Goal: Communication & Community: Connect with others

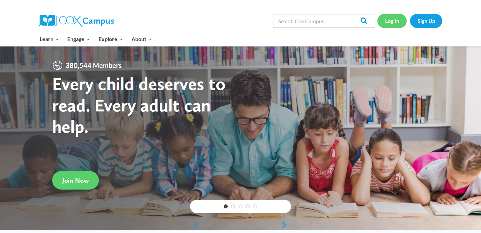
click at [393, 21] on link "Log In" at bounding box center [391, 21] width 29 height 14
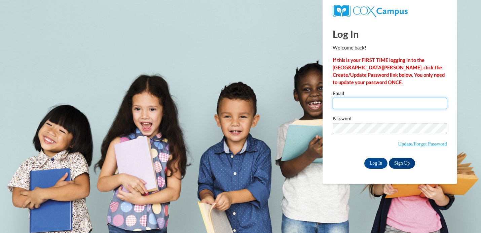
click at [353, 105] on input "Email" at bounding box center [389, 102] width 114 height 11
type input "cmeyer@greenfield.k12.wi.us"
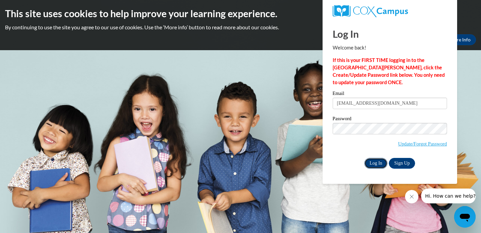
click at [371, 162] on input "Log In" at bounding box center [376, 163] width 24 height 11
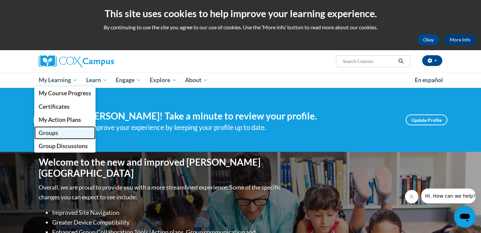
click at [52, 131] on span "Groups" at bounding box center [48, 132] width 19 height 7
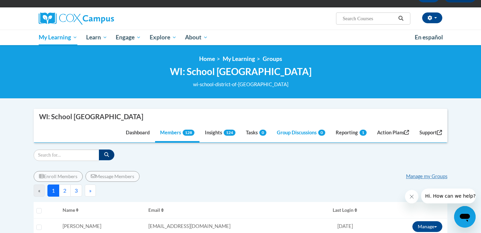
scroll to position [47, 0]
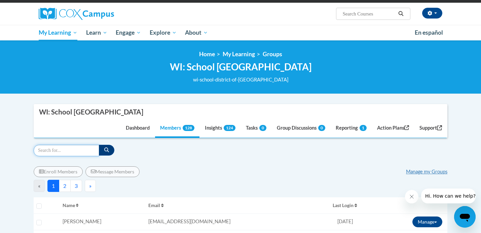
click at [49, 150] on input "Search" at bounding box center [67, 150] width 66 height 11
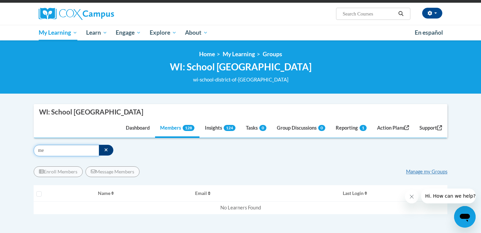
type input "m"
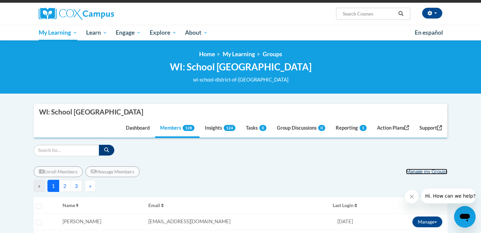
click at [417, 172] on link "Manage my Groups" at bounding box center [426, 171] width 41 height 6
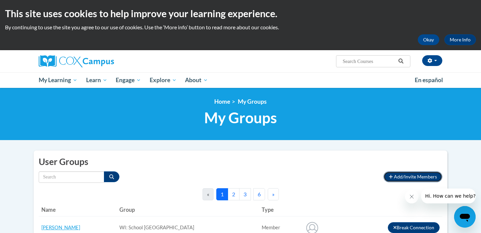
click at [404, 174] on span "Add/Invite Members" at bounding box center [415, 176] width 43 height 6
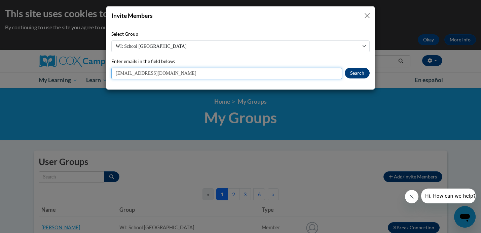
type input "[EMAIL_ADDRESS][DOMAIN_NAME]"
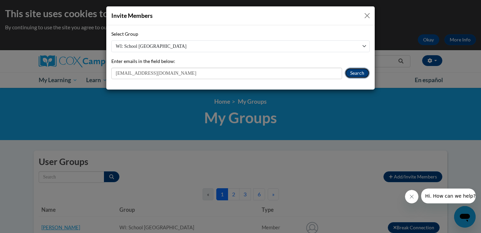
click at [358, 71] on button "Search" at bounding box center [357, 73] width 25 height 11
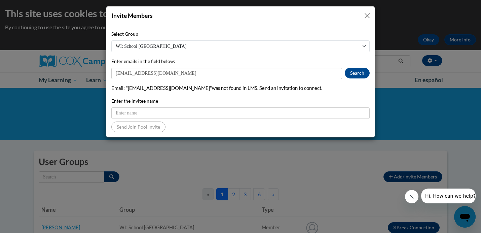
click at [367, 15] on button "Close" at bounding box center [367, 15] width 8 height 8
